Goal: Task Accomplishment & Management: Manage account settings

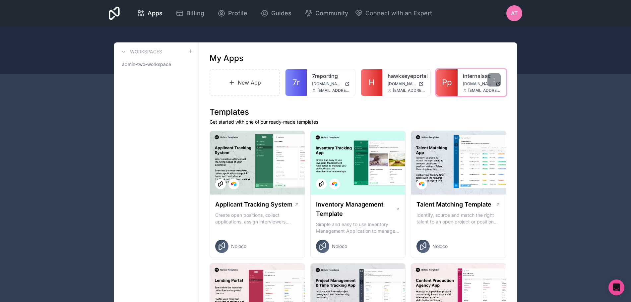
click at [458, 77] on div "internalssc [DOMAIN_NAME] [EMAIL_ADDRESS][DOMAIN_NAME]" at bounding box center [482, 82] width 48 height 27
click at [450, 85] on span "Pp" at bounding box center [447, 82] width 10 height 11
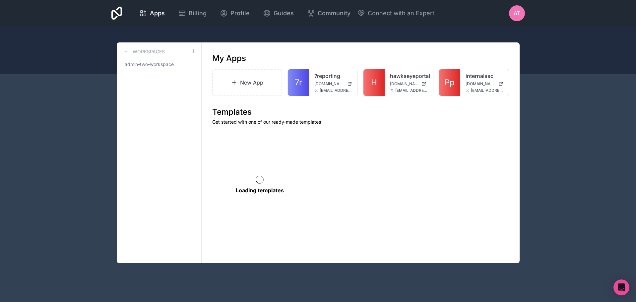
click at [220, 35] on div at bounding box center [318, 51] width 636 height 48
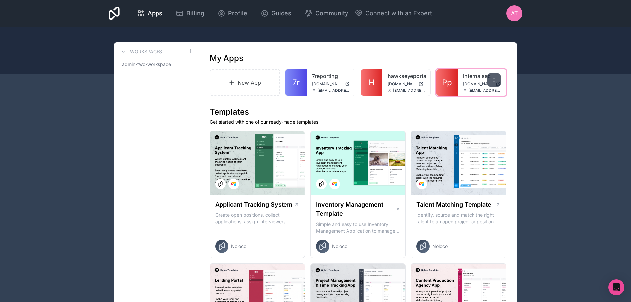
click at [490, 79] on div at bounding box center [494, 79] width 13 height 13
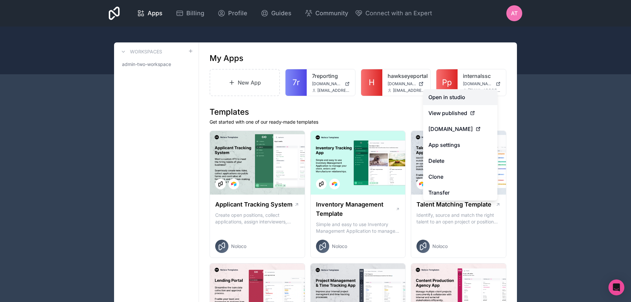
click at [465, 99] on link "Open in studio" at bounding box center [460, 97] width 74 height 16
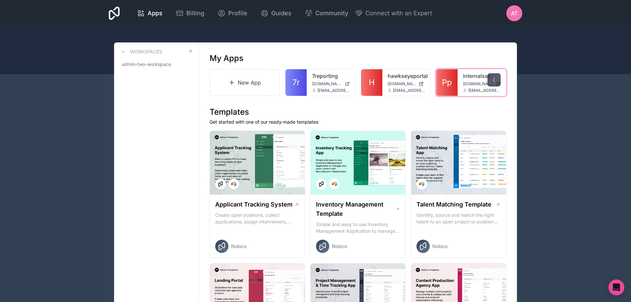
click at [495, 78] on icon at bounding box center [494, 79] width 5 height 5
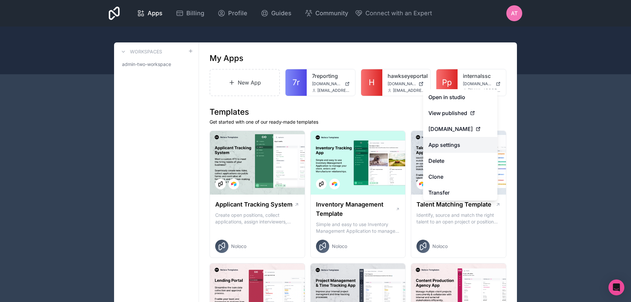
click at [475, 143] on link "App settings" at bounding box center [460, 145] width 74 height 16
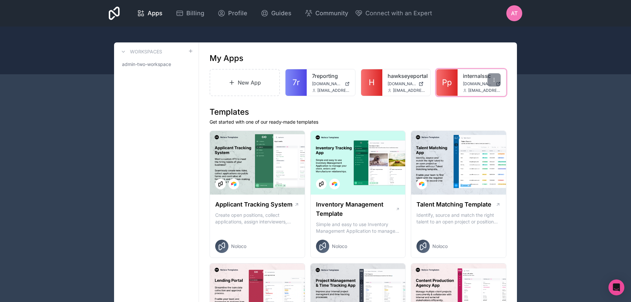
click at [447, 79] on span "Pp" at bounding box center [447, 82] width 10 height 11
click at [187, 64] on icon at bounding box center [187, 64] width 5 height 5
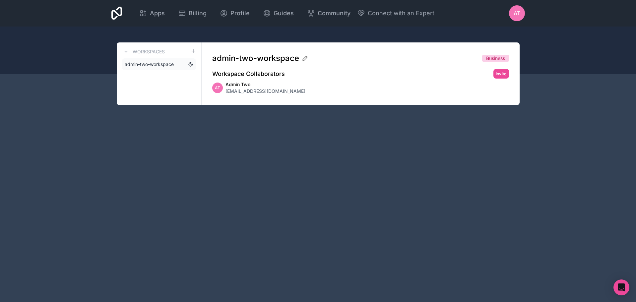
click at [190, 64] on icon at bounding box center [190, 64] width 1 height 1
click at [177, 64] on link "admin-two-workspace" at bounding box center [159, 64] width 74 height 12
click at [161, 53] on h3 "Workspaces" at bounding box center [149, 51] width 32 height 7
click at [245, 76] on h2 "Workspace Collaborators" at bounding box center [248, 73] width 73 height 9
click at [241, 89] on span "[EMAIL_ADDRESS][DOMAIN_NAME]" at bounding box center [266, 91] width 80 height 7
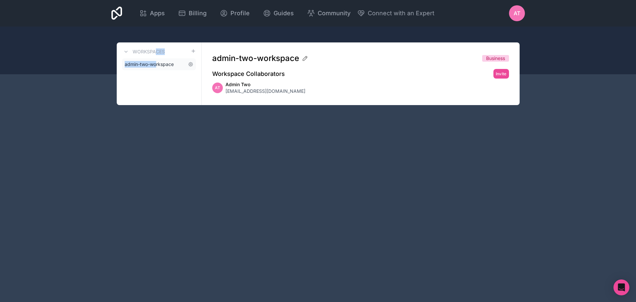
drag, startPoint x: 155, startPoint y: 56, endPoint x: 156, endPoint y: 60, distance: 4.0
click at [156, 60] on div "Workspaces admin-two-workspace" at bounding box center [159, 73] width 85 height 63
click at [157, 64] on span "admin-two-workspace" at bounding box center [149, 64] width 49 height 7
click at [143, 49] on h3 "Workspaces" at bounding box center [149, 51] width 32 height 7
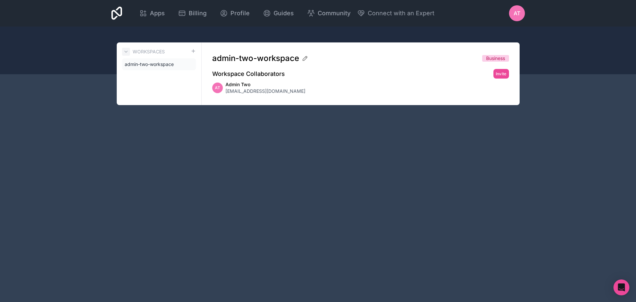
click at [127, 51] on icon at bounding box center [125, 51] width 5 height 5
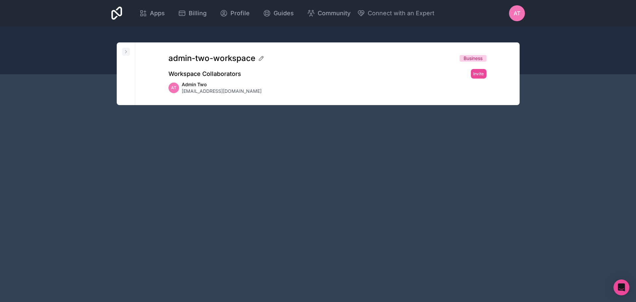
click at [127, 51] on icon at bounding box center [125, 51] width 5 height 5
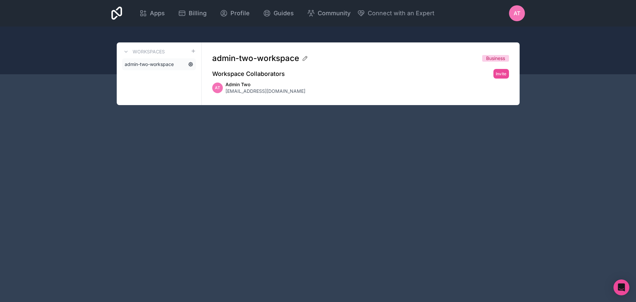
click at [189, 64] on icon at bounding box center [190, 64] width 5 height 5
drag, startPoint x: 275, startPoint y: 76, endPoint x: 272, endPoint y: 66, distance: 10.5
click at [274, 76] on h2 "Workspace Collaborators" at bounding box center [248, 73] width 73 height 9
click at [154, 13] on span "Apps" at bounding box center [157, 13] width 15 height 9
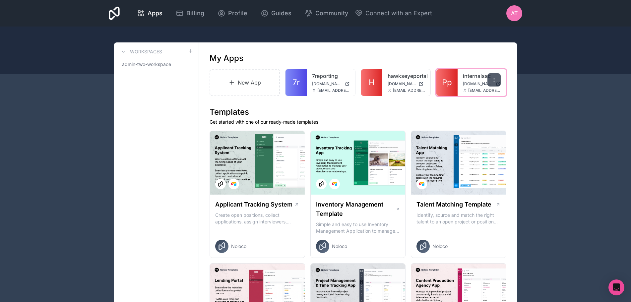
click at [492, 78] on icon at bounding box center [494, 79] width 5 height 5
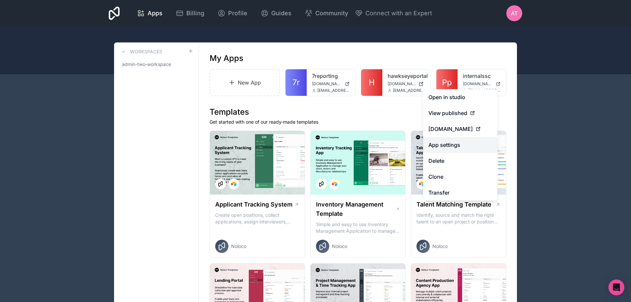
click at [463, 146] on link "App settings" at bounding box center [460, 145] width 74 height 16
